Goal: Task Accomplishment & Management: Manage account settings

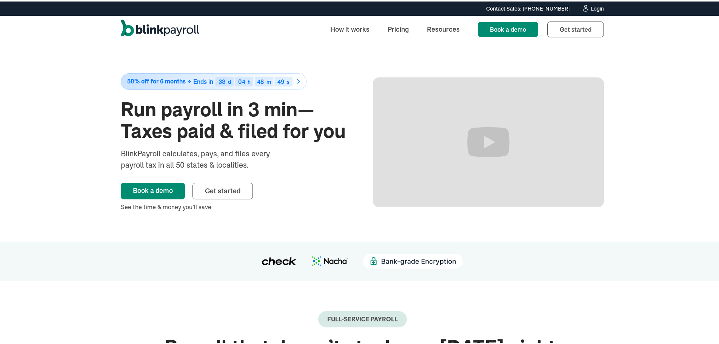
click at [593, 8] on div "Login" at bounding box center [597, 7] width 13 height 5
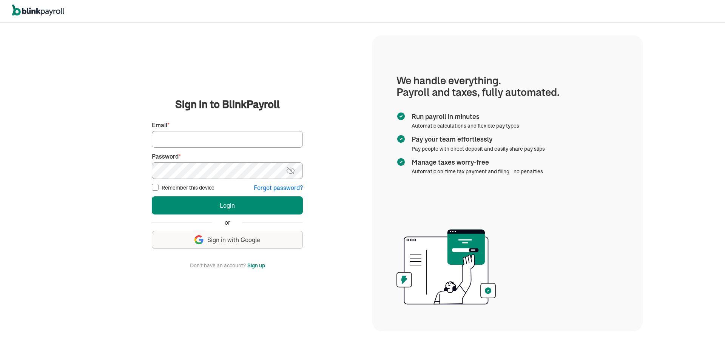
click at [161, 139] on input "Email *" at bounding box center [227, 139] width 151 height 17
type input "[EMAIL_ADDRESS][DOMAIN_NAME]"
click at [152, 196] on button "Login" at bounding box center [227, 205] width 151 height 18
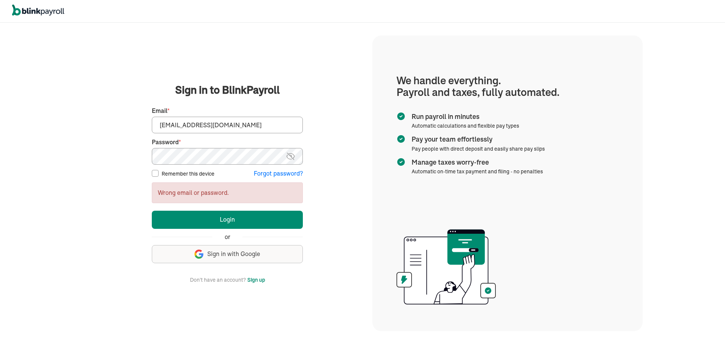
click at [152, 211] on button "Login" at bounding box center [227, 220] width 151 height 18
click at [128, 159] on main "Sign in to BlinkPayroll Sign in 30-day free trial Sign up now, get 20% off for …" at bounding box center [227, 183] width 272 height 202
click at [152, 211] on button "Login" at bounding box center [227, 220] width 151 height 18
click at [264, 172] on button "Forgot password?" at bounding box center [278, 173] width 49 height 9
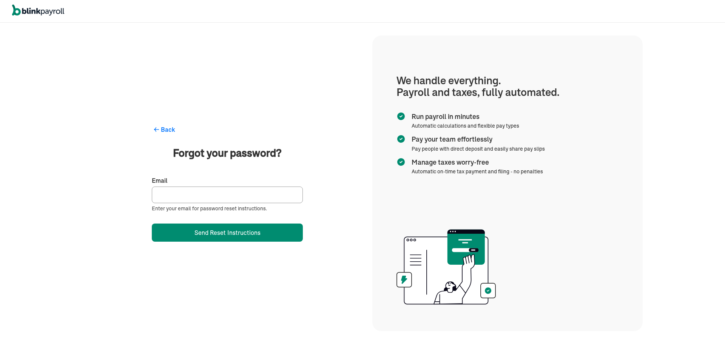
click at [173, 195] on input "Email" at bounding box center [227, 194] width 151 height 17
click at [85, 219] on div "We handle it all. Payroll and taxes, fully automated. Back Forgot your password…" at bounding box center [227, 183] width 290 height 320
click at [170, 196] on input "Email" at bounding box center [227, 194] width 151 height 17
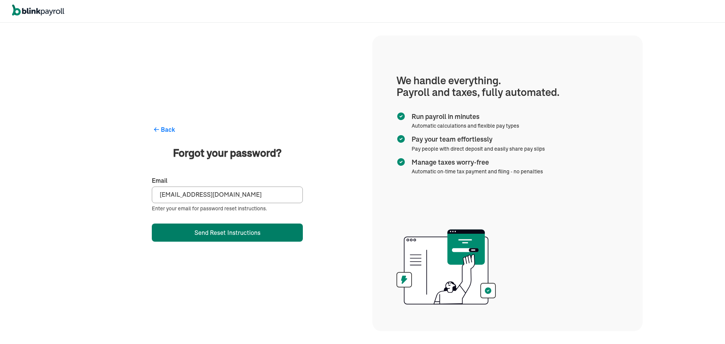
type input "[EMAIL_ADDRESS][DOMAIN_NAME]"
click at [220, 232] on button "Send Reset Instructions" at bounding box center [227, 232] width 151 height 18
